Goal: Find specific page/section: Find specific page/section

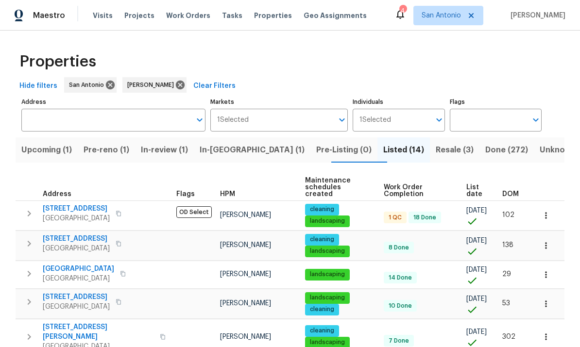
click at [75, 214] on span "[GEOGRAPHIC_DATA]" at bounding box center [76, 219] width 67 height 10
click at [180, 151] on span "In-review (1)" at bounding box center [164, 150] width 47 height 14
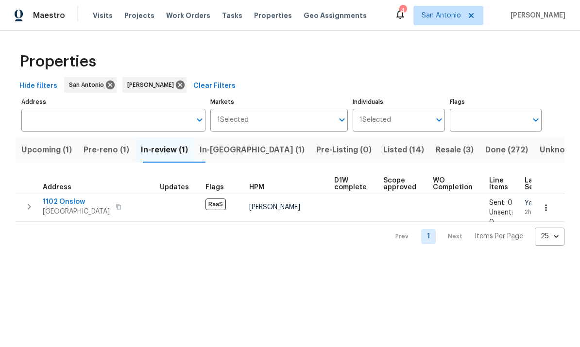
click at [114, 152] on span "Pre-reno (1)" at bounding box center [107, 150] width 46 height 14
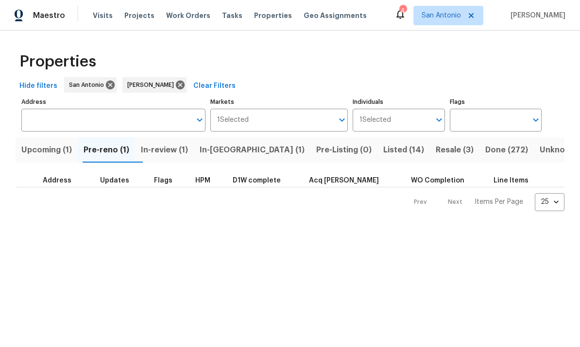
click at [234, 151] on span "In-[GEOGRAPHIC_DATA] (1)" at bounding box center [252, 150] width 105 height 14
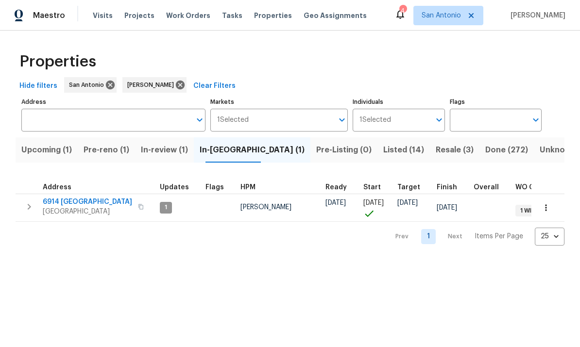
click at [44, 148] on span "Upcoming (1)" at bounding box center [46, 150] width 51 height 14
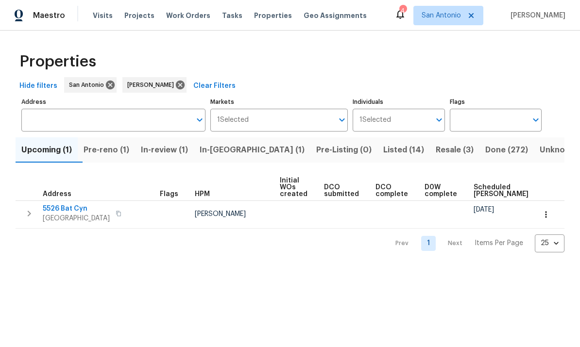
click at [316, 154] on span "Pre-Listing (0)" at bounding box center [343, 150] width 55 height 14
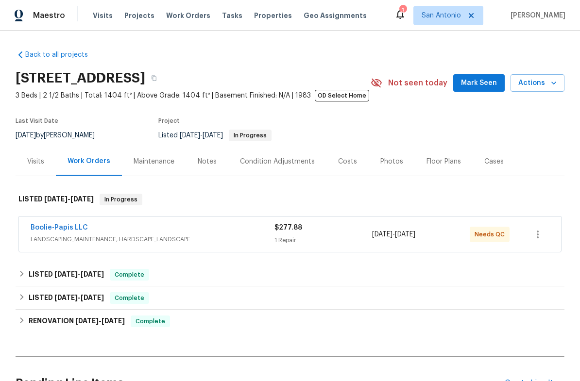
click at [181, 233] on div "Boolie-Papis LLC" at bounding box center [153, 229] width 244 height 12
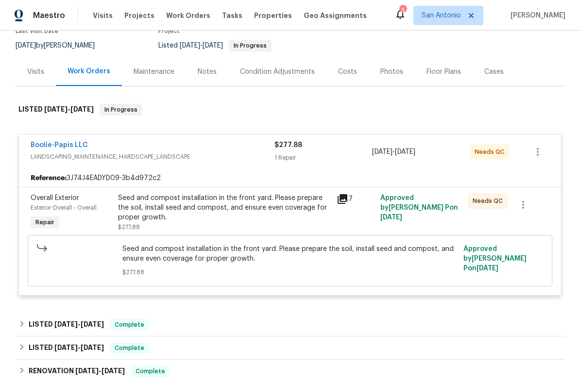
scroll to position [94, 0]
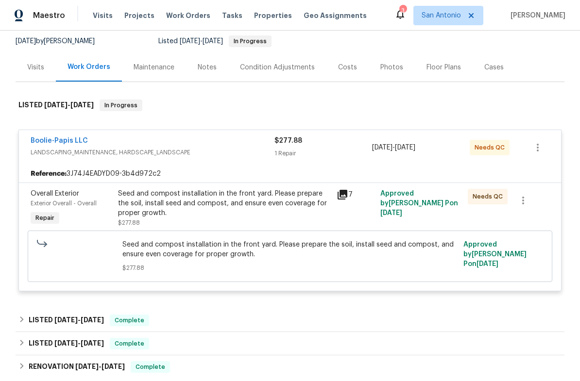
click at [190, 212] on div "Seed and compost installation in the front yard. Please prepare the soil, insta…" at bounding box center [224, 203] width 213 height 29
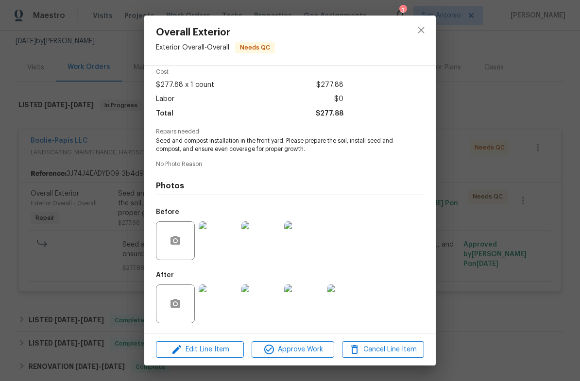
scroll to position [45, 0]
click at [223, 304] on img at bounding box center [218, 304] width 39 height 39
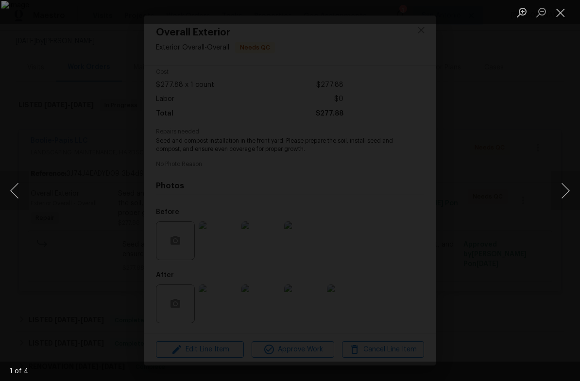
click at [567, 191] on button "Next image" at bounding box center [565, 190] width 29 height 39
click at [560, 192] on button "Next image" at bounding box center [565, 190] width 29 height 39
click at [558, 186] on button "Next image" at bounding box center [565, 190] width 29 height 39
click at [563, 187] on button "Next image" at bounding box center [565, 190] width 29 height 39
click at [561, 186] on button "Next image" at bounding box center [565, 190] width 29 height 39
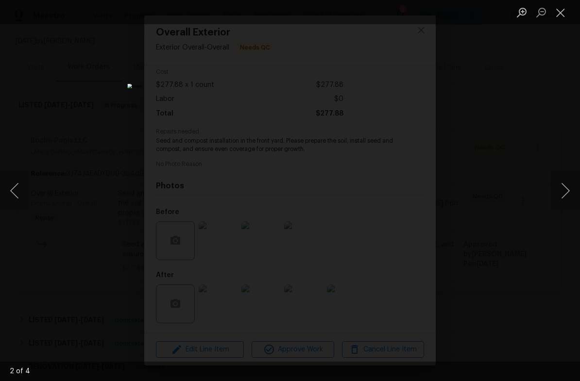
click at [565, 185] on button "Next image" at bounding box center [565, 190] width 29 height 39
click at [554, 10] on button "Close lightbox" at bounding box center [560, 12] width 19 height 17
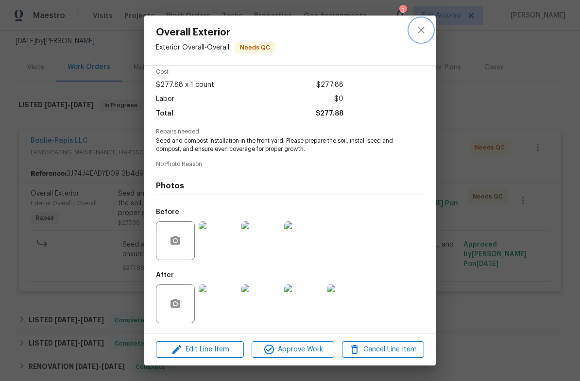
click at [419, 26] on icon "close" at bounding box center [421, 30] width 12 height 12
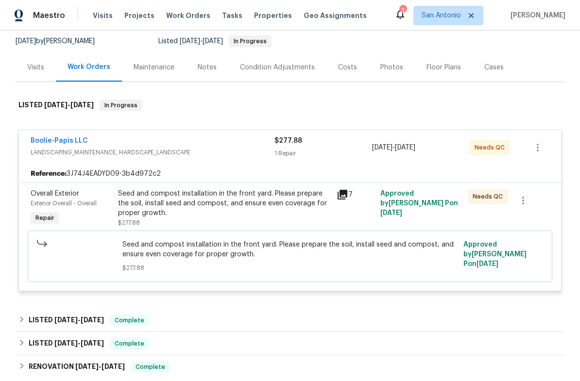
click at [214, 142] on div "Boolie-Papis LLC" at bounding box center [153, 142] width 244 height 12
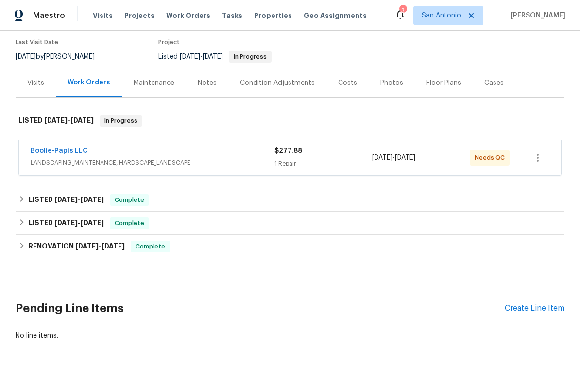
scroll to position [77, 0]
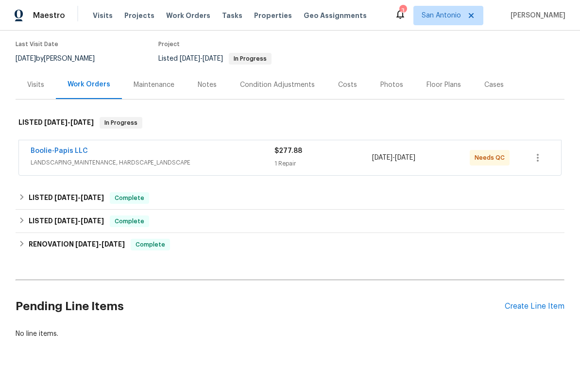
click at [201, 85] on div "Notes" at bounding box center [207, 85] width 19 height 10
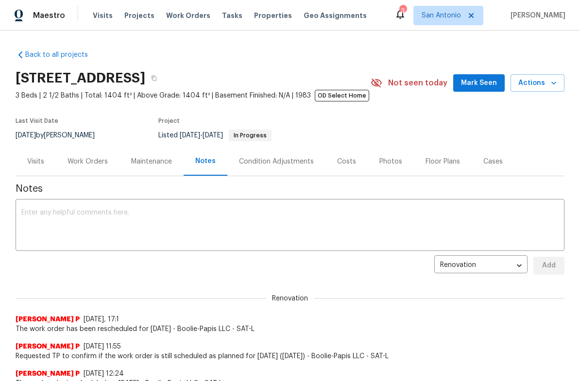
click at [477, 80] on span "Mark Seen" at bounding box center [479, 83] width 36 height 12
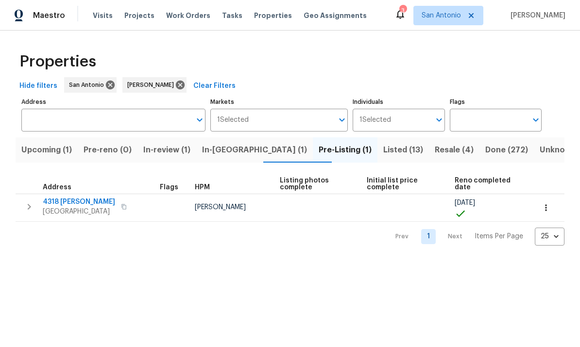
click at [435, 146] on span "Resale (4)" at bounding box center [454, 150] width 39 height 14
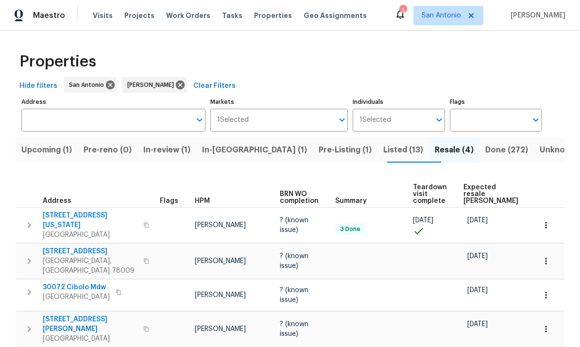
click at [476, 184] on span "Expected resale COE" at bounding box center [490, 194] width 55 height 20
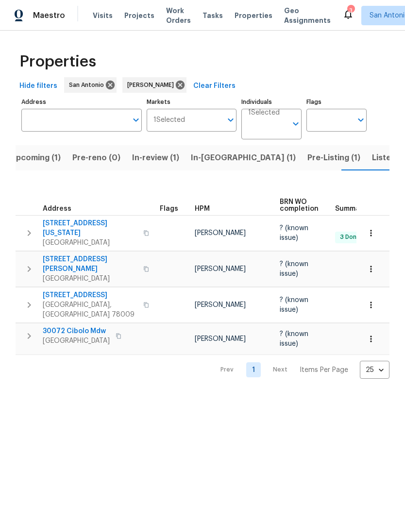
scroll to position [0, 11]
